Goal: Task Accomplishment & Management: Manage account settings

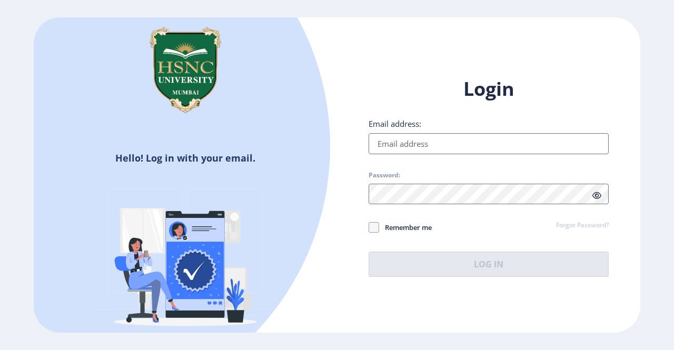
type input "[EMAIL_ADDRESS][DOMAIN_NAME]"
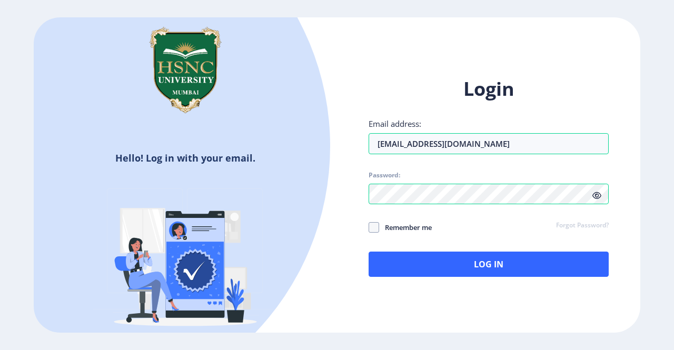
click at [599, 198] on icon at bounding box center [596, 196] width 9 height 8
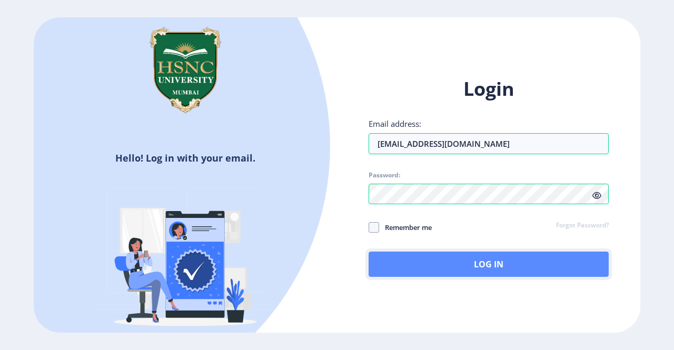
click at [525, 263] on button "Log In" at bounding box center [489, 264] width 240 height 25
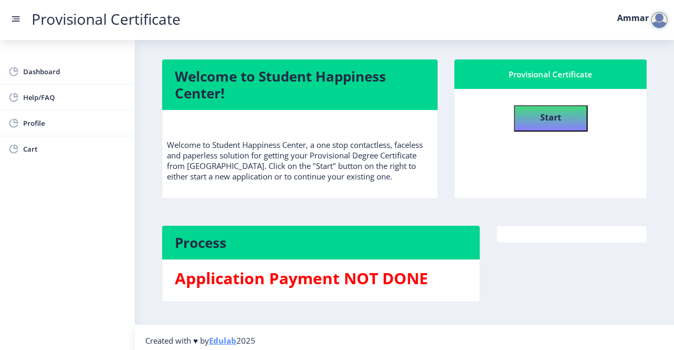
click at [659, 22] on div at bounding box center [659, 19] width 21 height 21
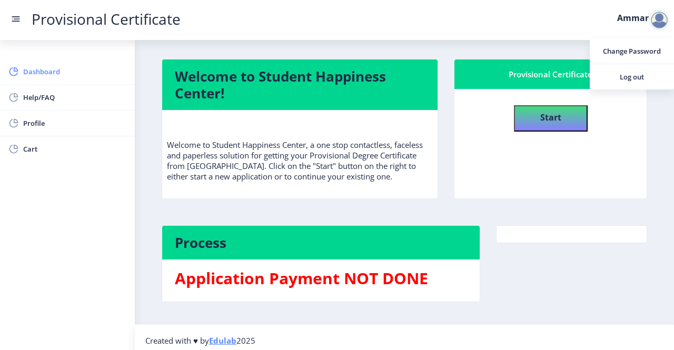
click at [74, 69] on span "Dashboard" at bounding box center [74, 71] width 103 height 13
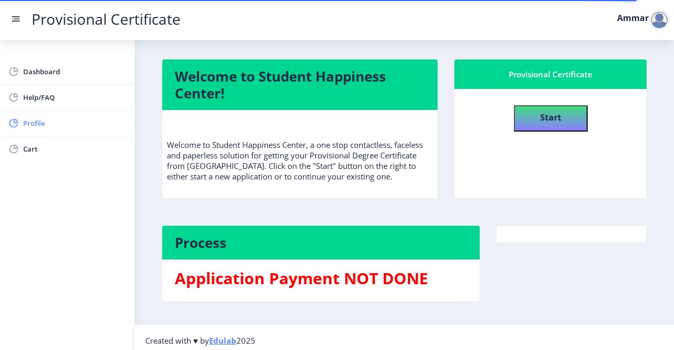
click at [54, 117] on span "Profile" at bounding box center [74, 123] width 103 height 13
select select
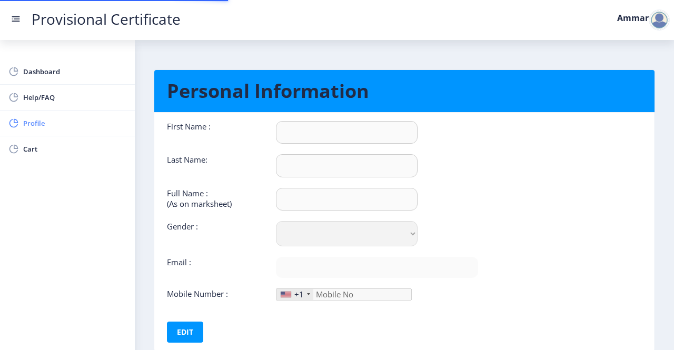
type input "Ammar"
type input "[PERSON_NAME]"
select select "[DEMOGRAPHIC_DATA]"
type input "[EMAIL_ADDRESS][DOMAIN_NAME]"
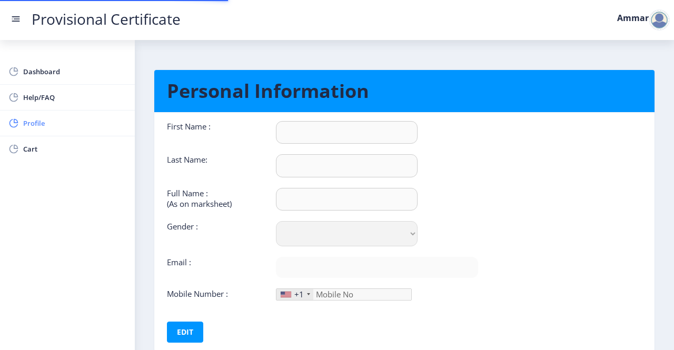
type input "9819369851"
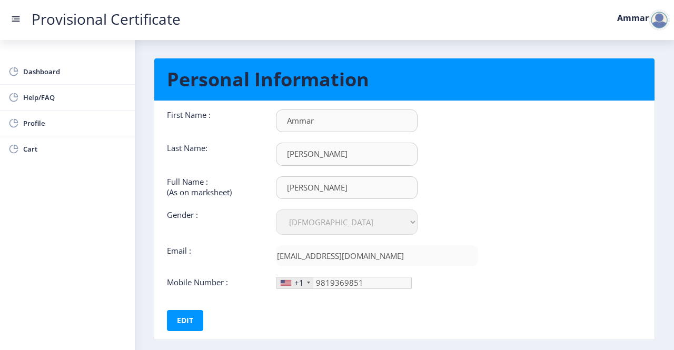
scroll to position [10, 0]
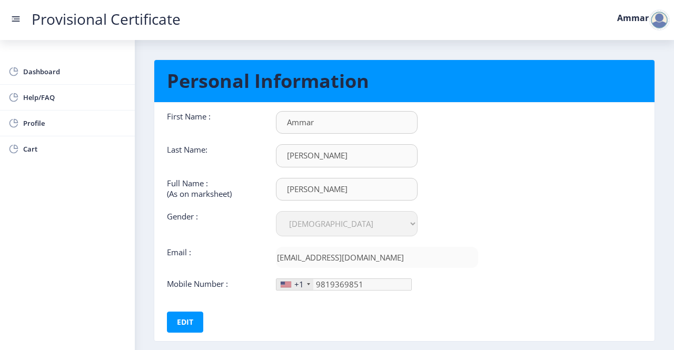
click at [15, 21] on rect at bounding box center [16, 21] width 8 height 1
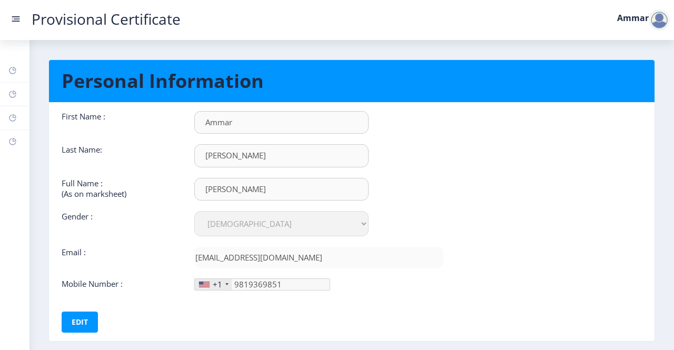
click at [15, 21] on rect at bounding box center [16, 21] width 8 height 1
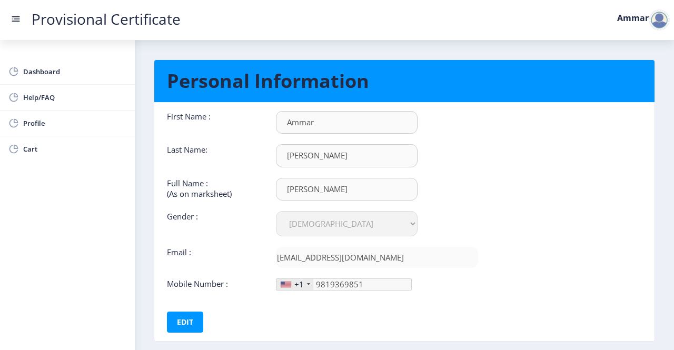
click at [15, 21] on rect at bounding box center [16, 21] width 8 height 1
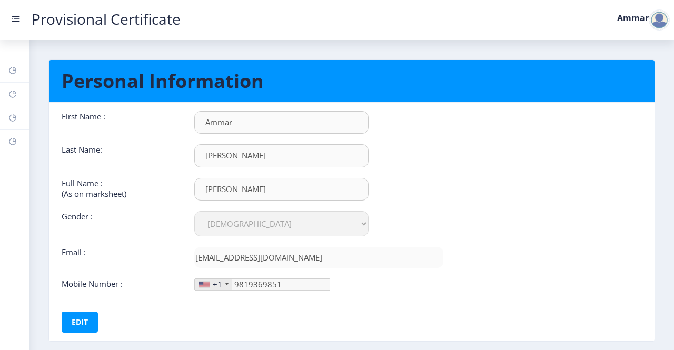
click at [15, 21] on rect at bounding box center [16, 21] width 8 height 1
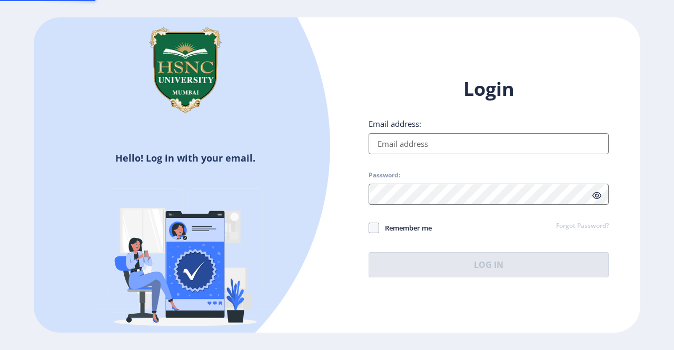
type input "[EMAIL_ADDRESS][DOMAIN_NAME]"
